Goal: Check status

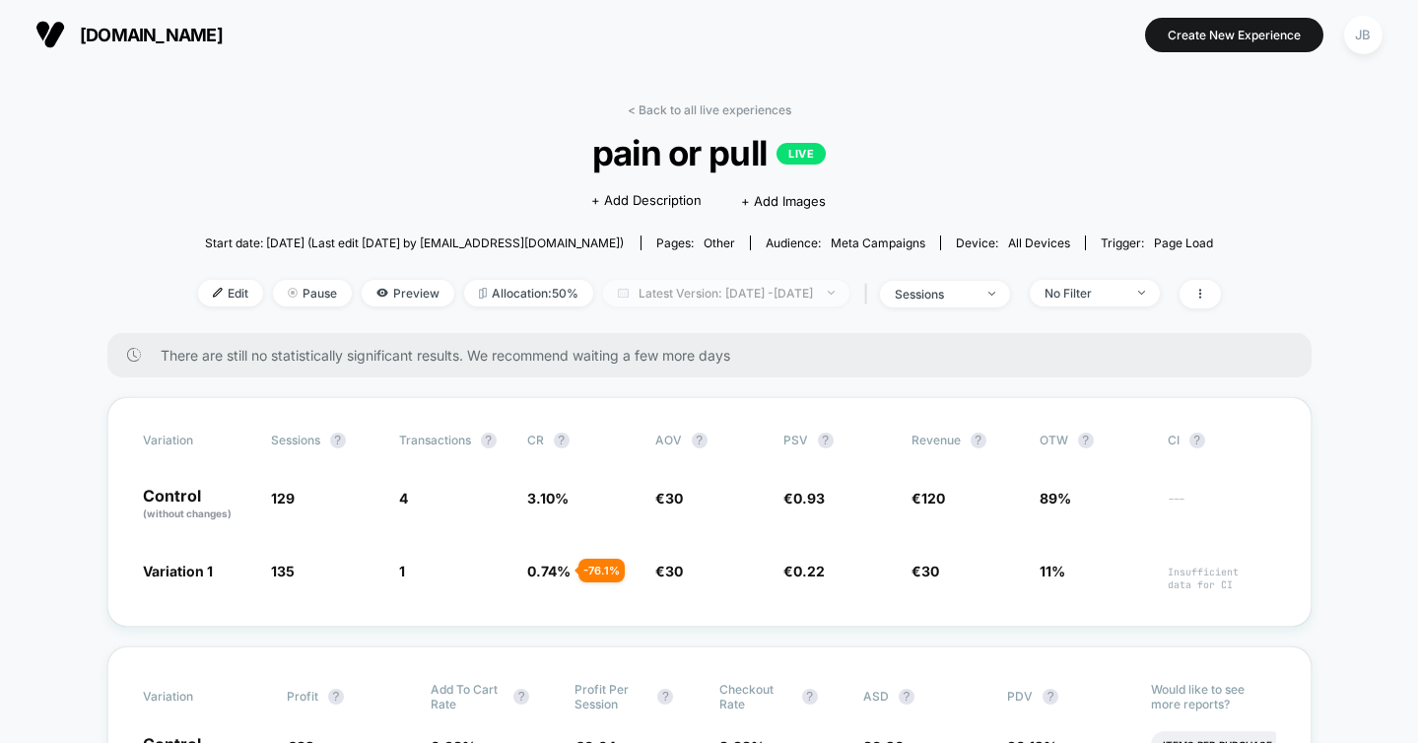
click at [705, 296] on span "Latest Version: [DATE] - [DATE]" at bounding box center [726, 293] width 246 height 27
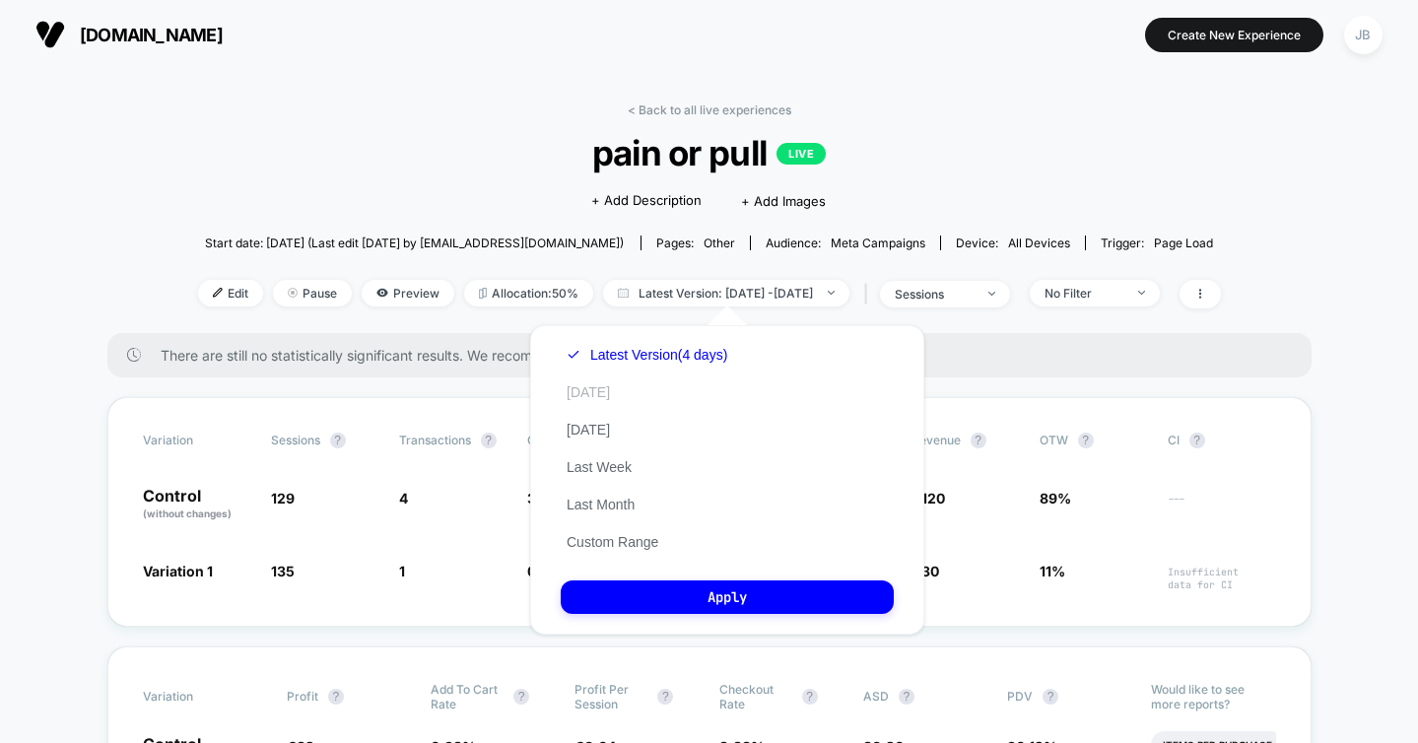
click at [568, 394] on button "[DATE]" at bounding box center [588, 392] width 55 height 18
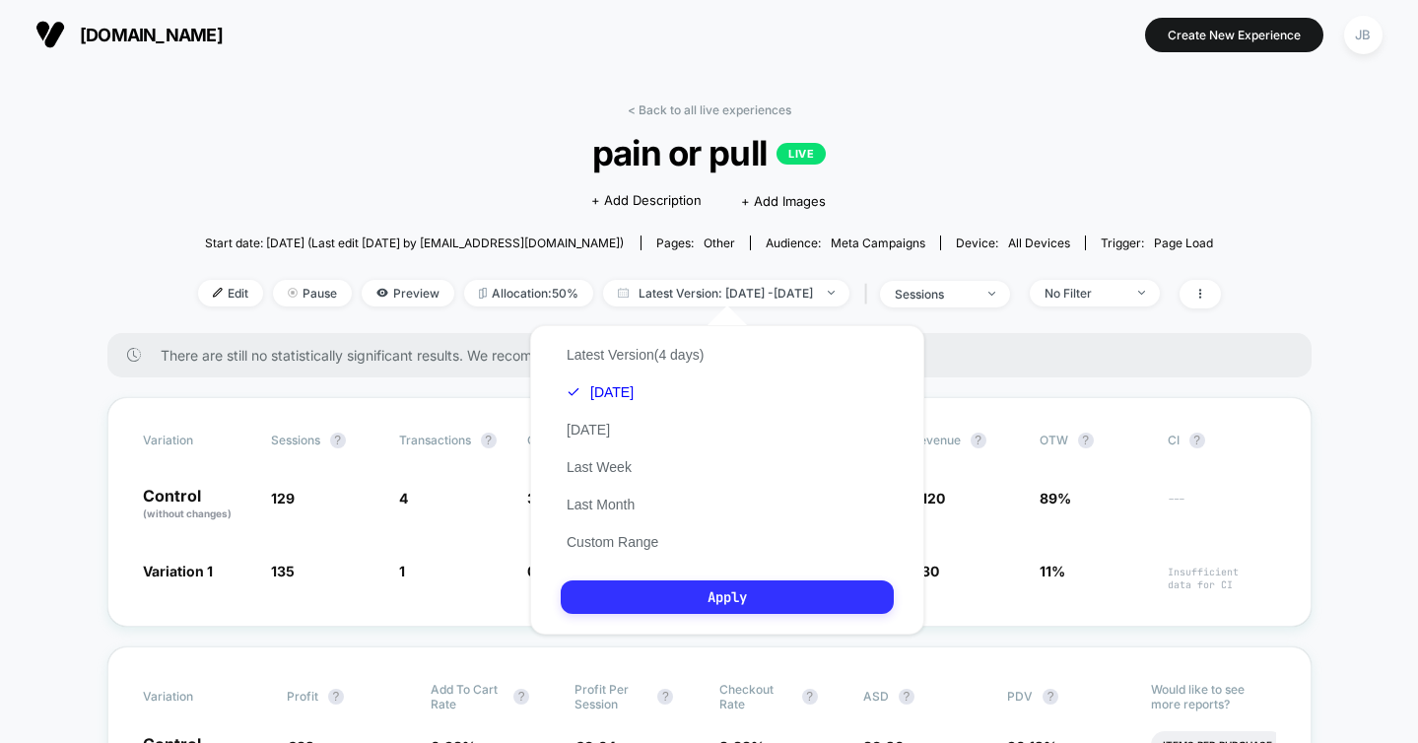
click at [653, 593] on button "Apply" at bounding box center [727, 597] width 333 height 34
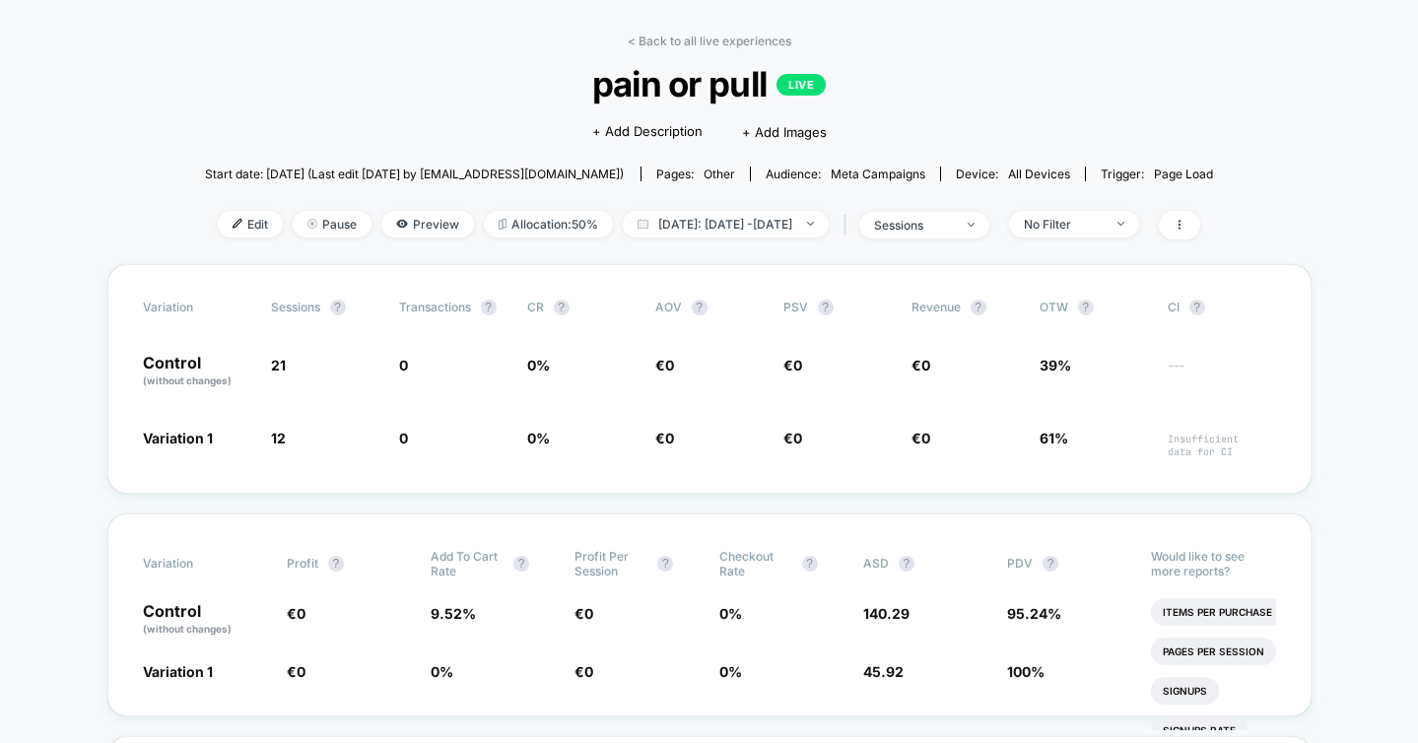
scroll to position [70, 0]
